Goal: Transaction & Acquisition: Subscribe to service/newsletter

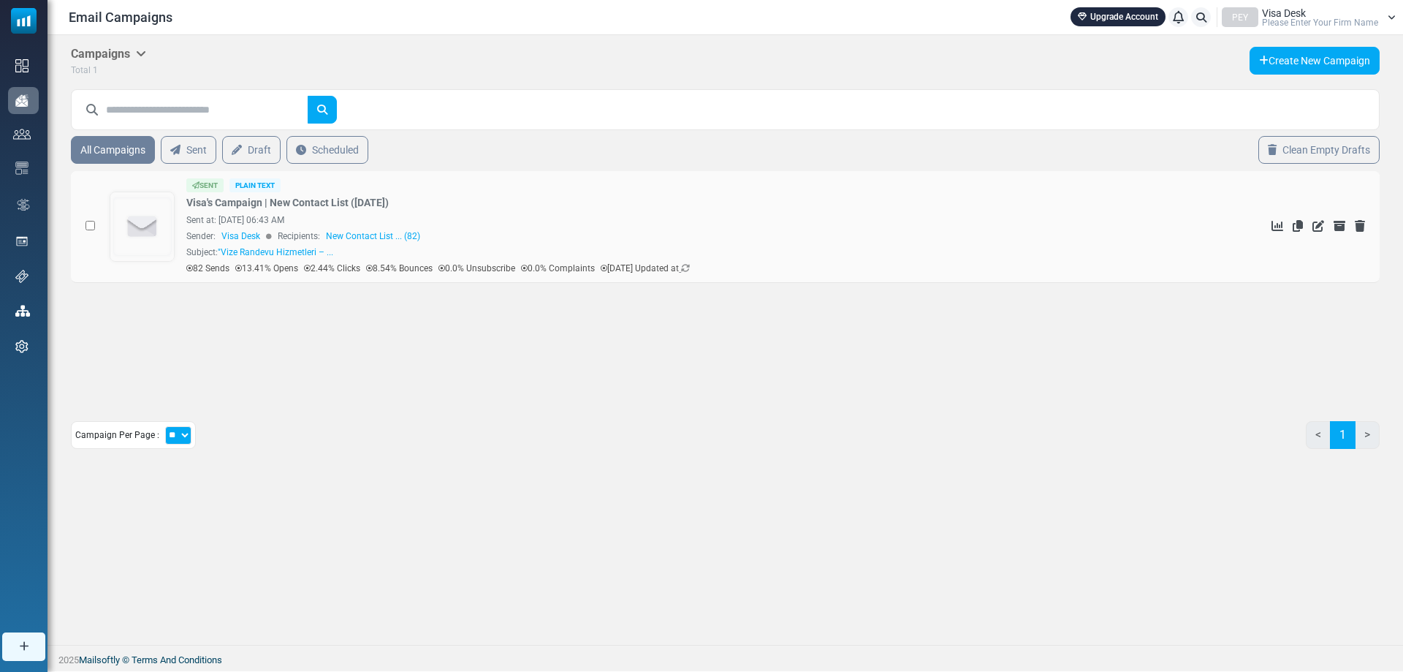
click at [737, 265] on div "82 Sends 13.41% Opens 2.44% Clicks 8.54% Bounces 0.0% Unsubscribe 0.0% Complain…" at bounding box center [676, 268] width 980 height 13
click at [690, 265] on p "[DATE] Updated at" at bounding box center [645, 268] width 89 height 13
click at [690, 265] on icon at bounding box center [685, 268] width 9 height 9
click at [1129, 13] on link "Upgrade Account" at bounding box center [1118, 16] width 95 height 19
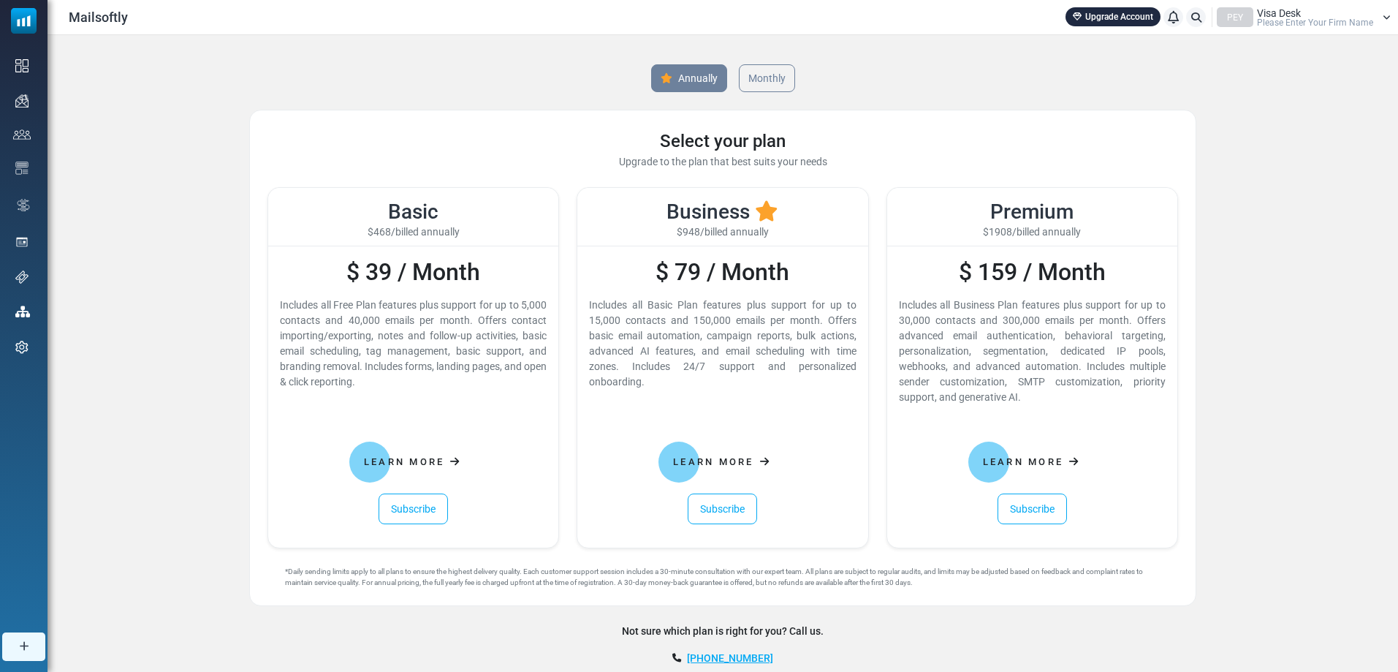
drag, startPoint x: 344, startPoint y: 267, endPoint x: 496, endPoint y: 258, distance: 152.3
click at [496, 258] on h2 "$ 39 / Month" at bounding box center [413, 272] width 267 height 28
drag, startPoint x: 481, startPoint y: 270, endPoint x: 273, endPoint y: 266, distance: 208.3
click at [273, 266] on div "$ 39 / Month Includes all Free Plan features plus support for up to 5,000 conta…" at bounding box center [413, 396] width 290 height 301
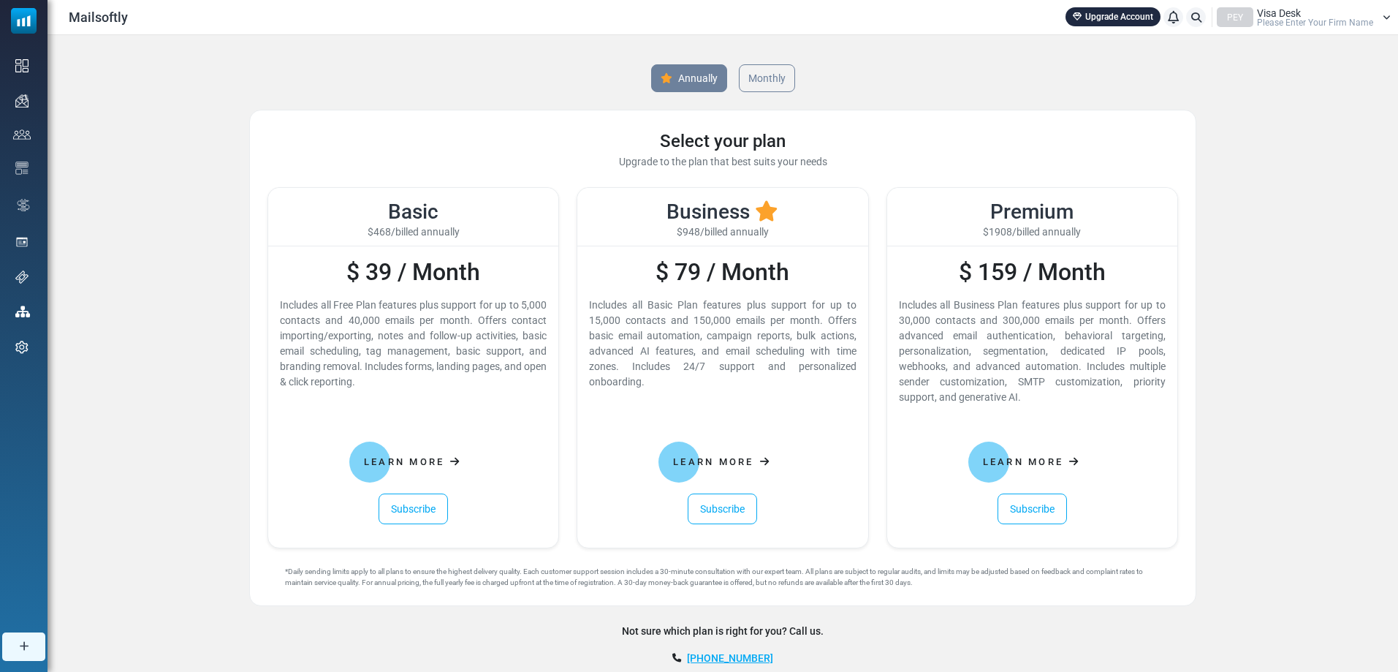
click at [333, 265] on h2 "$ 39 / Month" at bounding box center [413, 272] width 267 height 28
click at [748, 71] on link "Monthly" at bounding box center [766, 78] width 59 height 29
drag, startPoint x: 351, startPoint y: 268, endPoint x: 512, endPoint y: 269, distance: 160.8
click at [512, 269] on h2 "$ 49 / Month" at bounding box center [413, 272] width 267 height 28
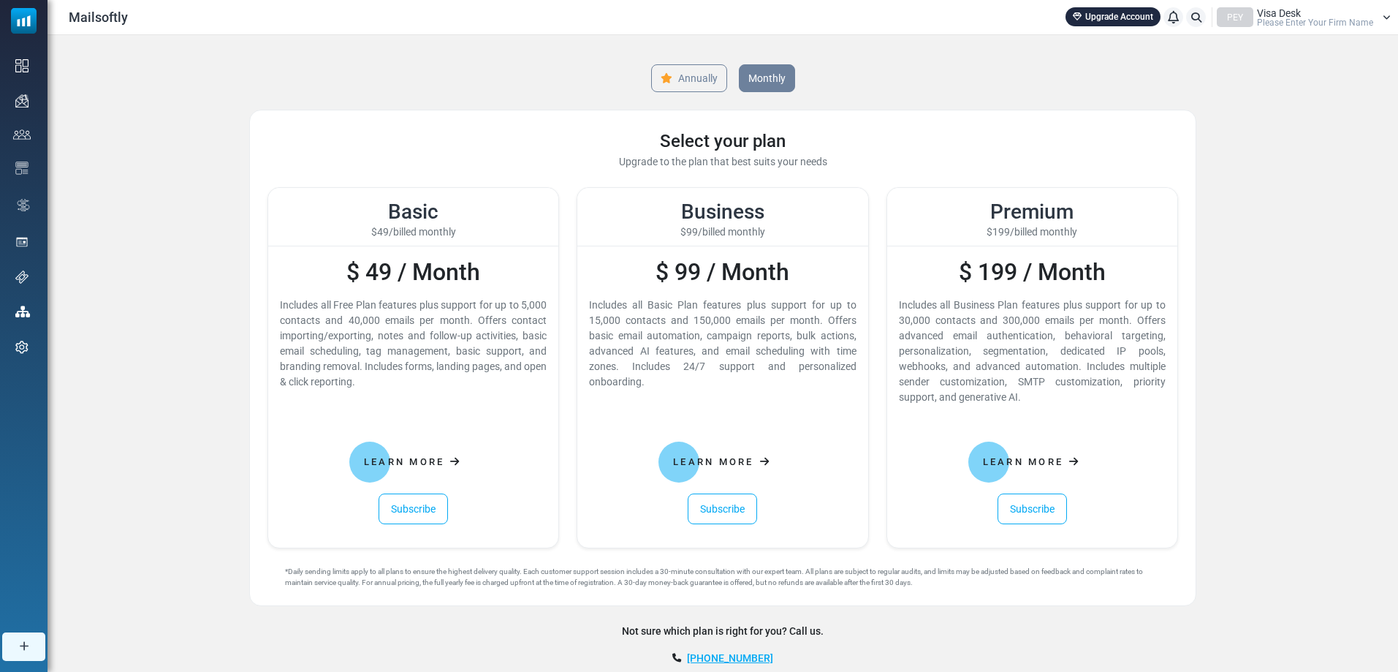
drag, startPoint x: 477, startPoint y: 271, endPoint x: 277, endPoint y: 284, distance: 200.6
click at [277, 284] on div "$ 49 / Month Includes all Free Plan features plus support for up to 5,000 conta…" at bounding box center [413, 396] width 290 height 301
click at [330, 281] on h2 "$ 49 / Month" at bounding box center [413, 272] width 267 height 28
drag, startPoint x: 337, startPoint y: 272, endPoint x: 542, endPoint y: 265, distance: 204.8
click at [542, 265] on h2 "$ 49 / Month" at bounding box center [413, 272] width 267 height 28
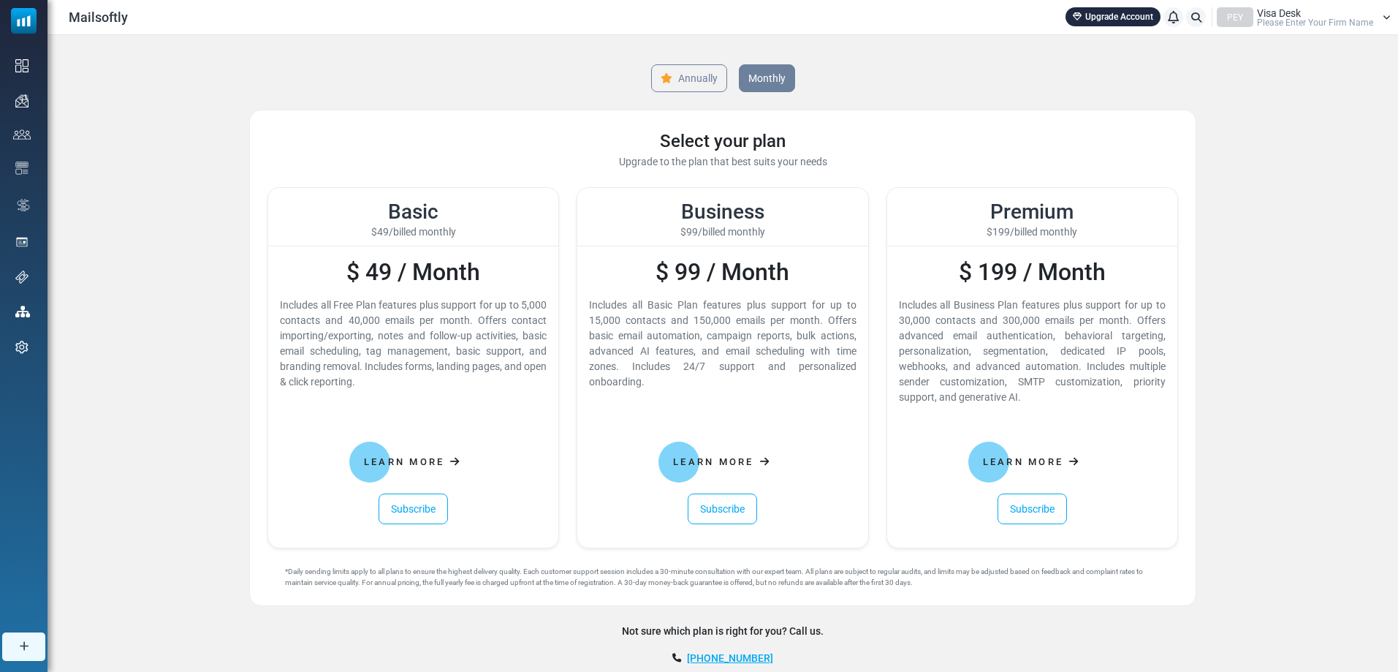
click at [514, 265] on h2 "$ 49 / Month" at bounding box center [413, 272] width 267 height 28
click at [463, 267] on h2 "$ 49 / Month" at bounding box center [413, 272] width 267 height 28
drag, startPoint x: 487, startPoint y: 267, endPoint x: 261, endPoint y: 281, distance: 226.9
click at [261, 281] on div "Basic $49/billed monthly $ 49 / Month Includes all Free Plan features plus supp…" at bounding box center [413, 367] width 309 height 361
click at [330, 277] on h2 "$ 49 / Month" at bounding box center [413, 272] width 267 height 28
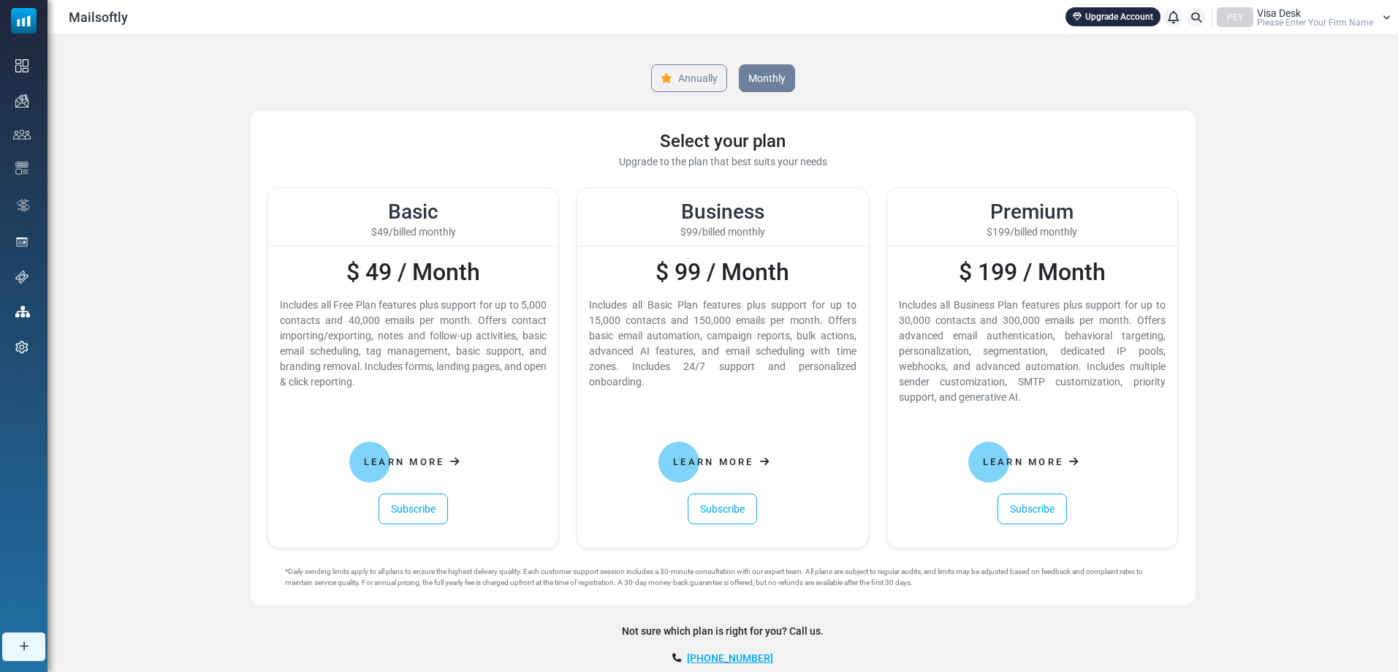
drag, startPoint x: 347, startPoint y: 275, endPoint x: 538, endPoint y: 264, distance: 191.1
click at [538, 264] on h2 "$ 49 / Month" at bounding box center [413, 272] width 267 height 28
drag, startPoint x: 476, startPoint y: 265, endPoint x: 314, endPoint y: 291, distance: 163.6
click at [314, 291] on div "$ 49 / Month Includes all Free Plan features plus support for up to 5,000 conta…" at bounding box center [413, 396] width 290 height 301
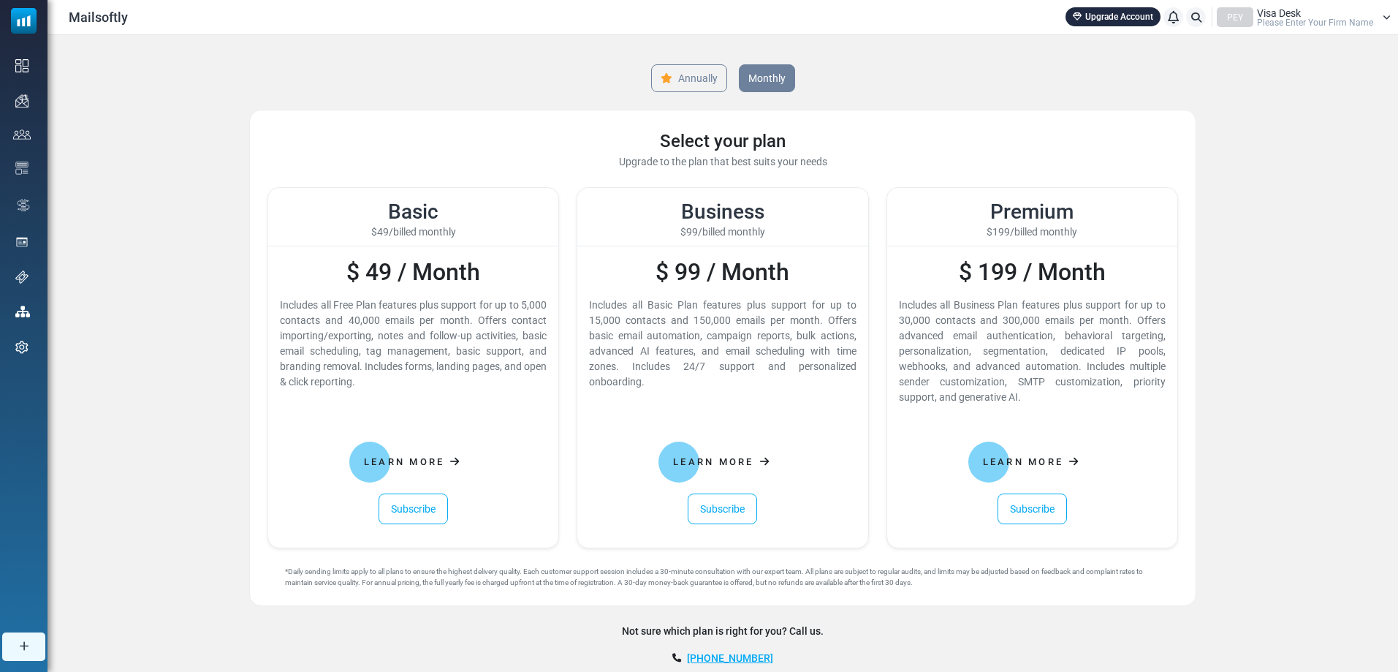
click at [248, 300] on div "Annually Monthly Select your plan Upgrade to the plan that best suits your need…" at bounding box center [722, 376] width 965 height 682
click at [220, 230] on div "Annually Monthly Select your plan Upgrade to the plan that best suits your need…" at bounding box center [723, 376] width 1351 height 682
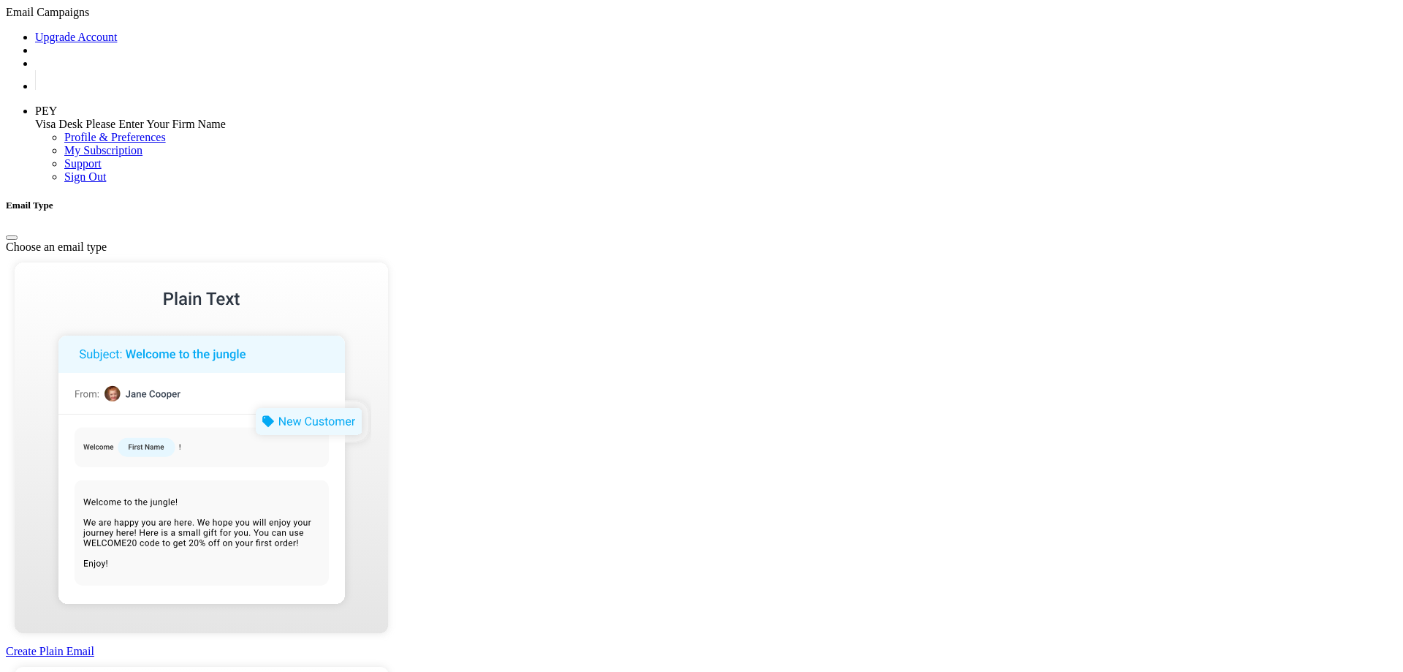
drag, startPoint x: 623, startPoint y: 270, endPoint x: 714, endPoint y: 266, distance: 91.4
